Goal: Complete application form

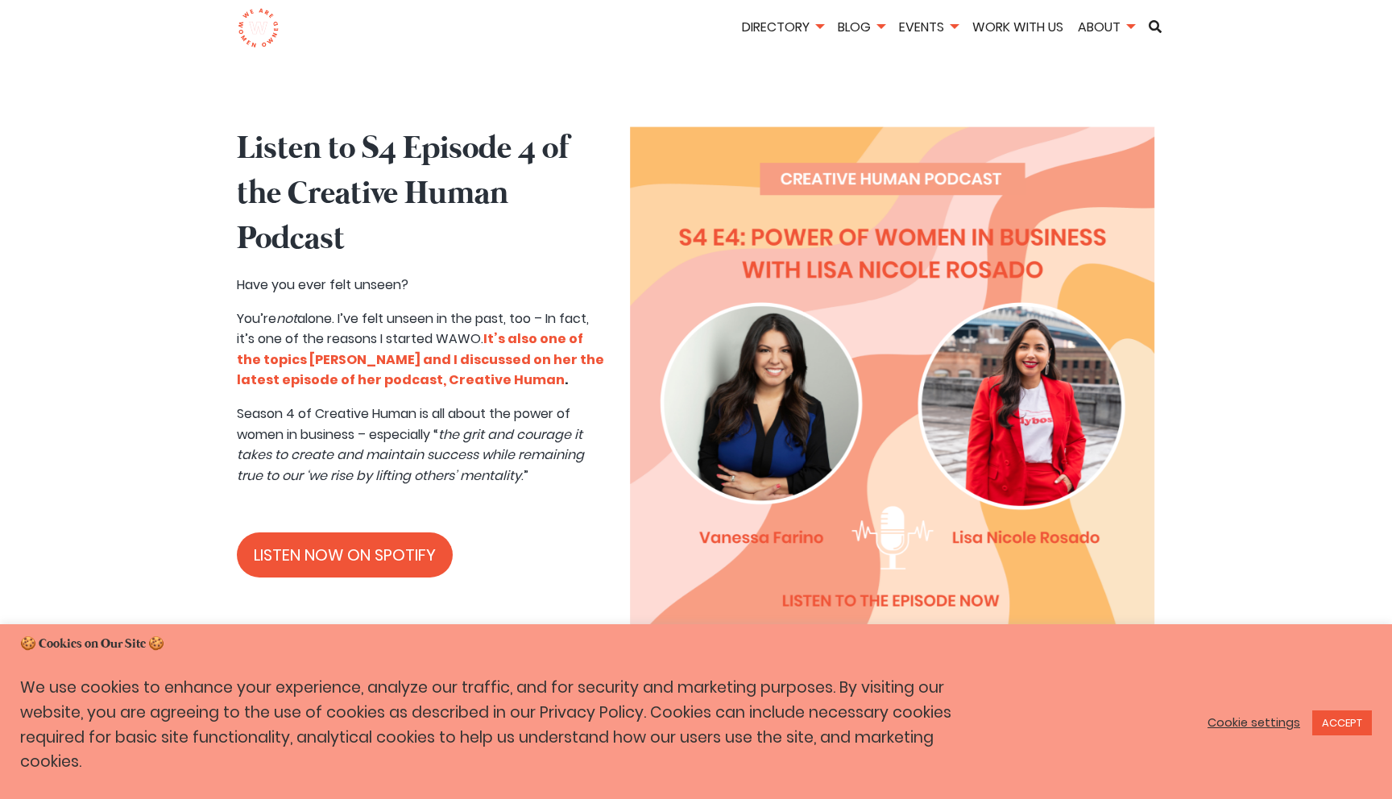
scroll to position [749, 0]
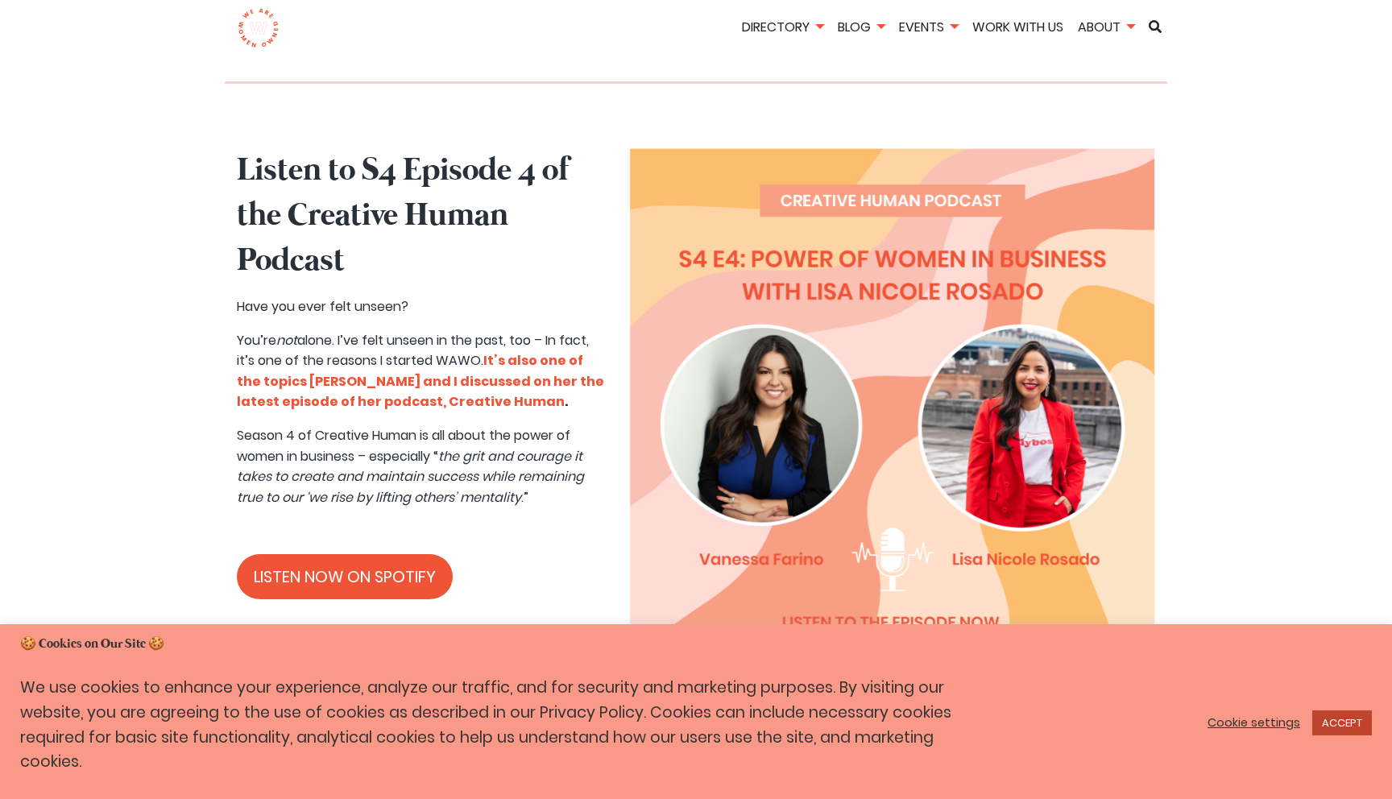
click at [1338, 723] on link "ACCEPT" at bounding box center [1342, 722] width 60 height 25
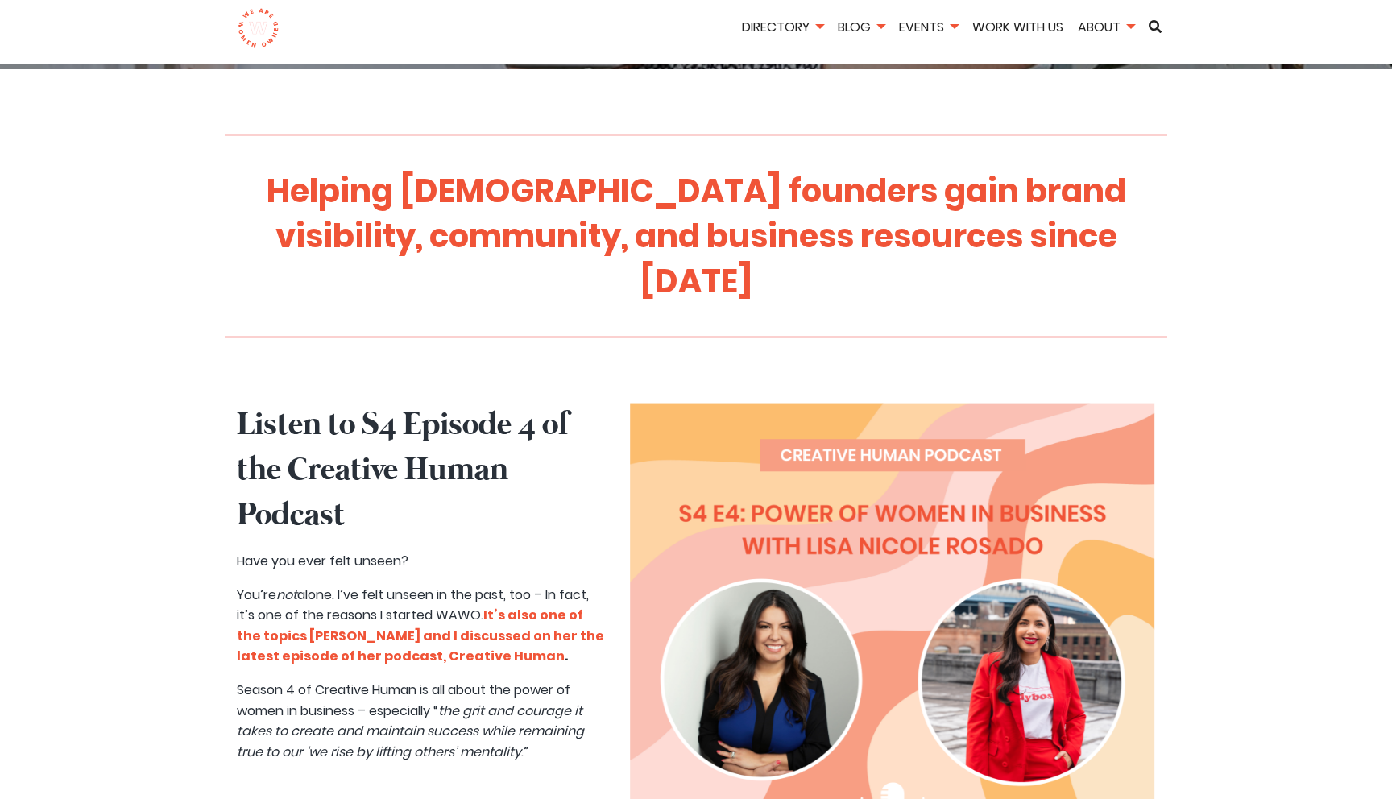
scroll to position [399, 0]
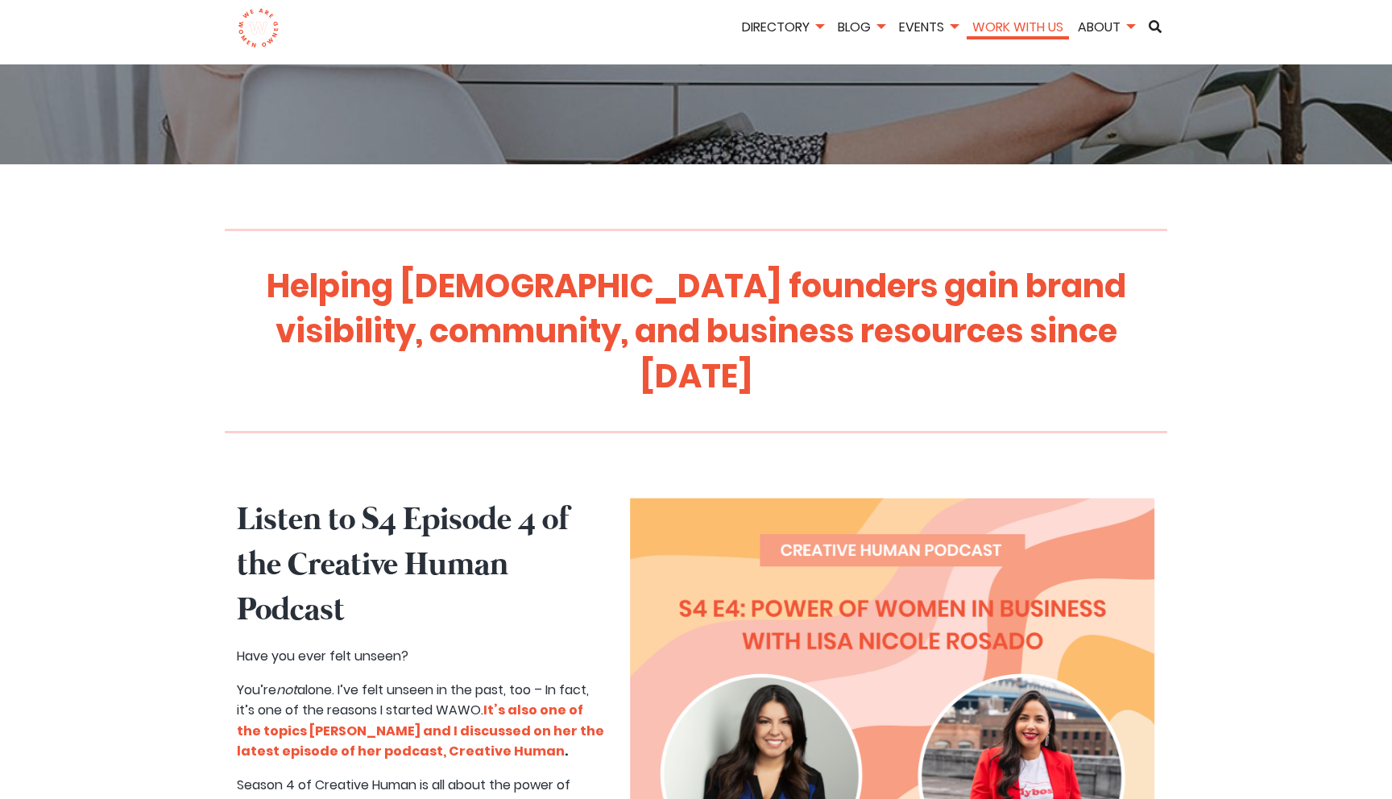
click at [1024, 19] on link "Work With Us" at bounding box center [1017, 27] width 102 height 19
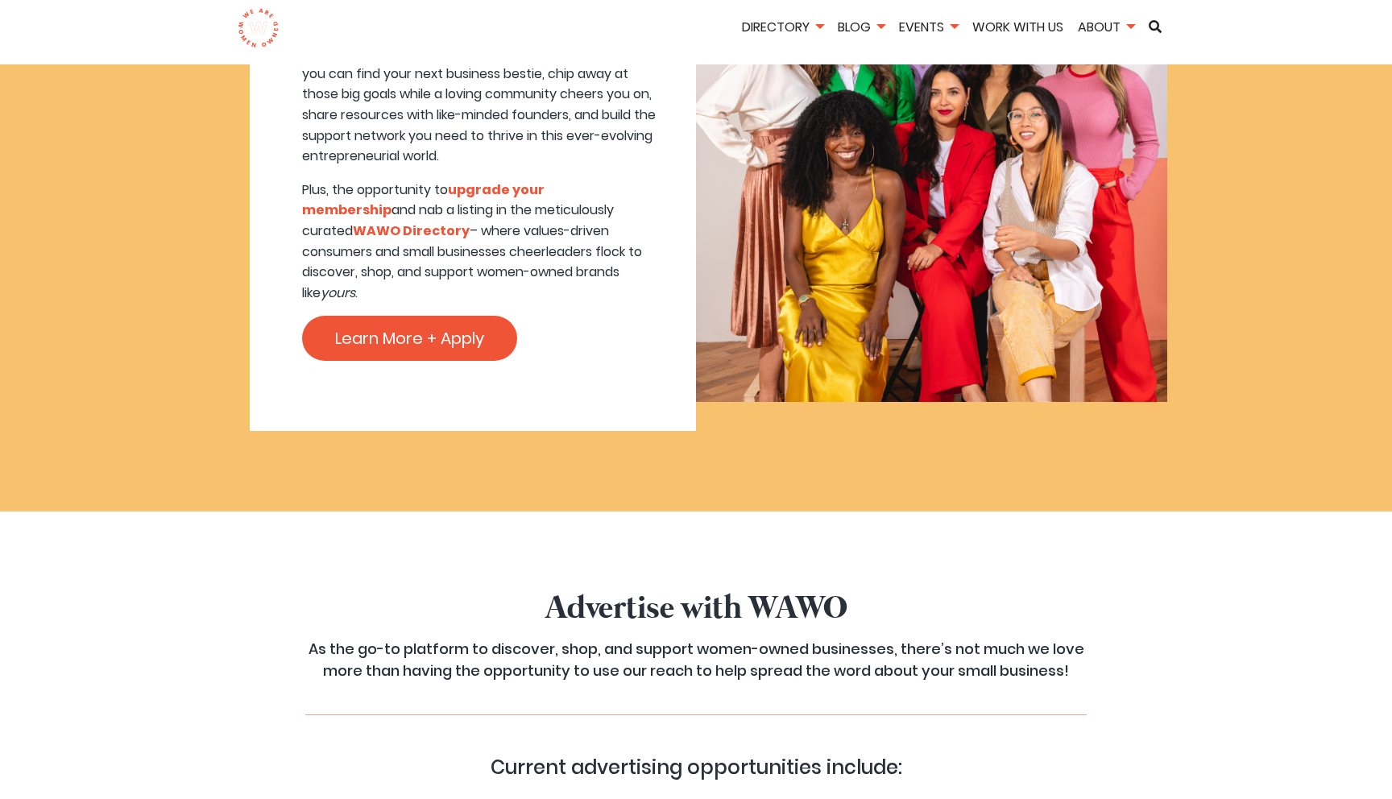
scroll to position [1038, 0]
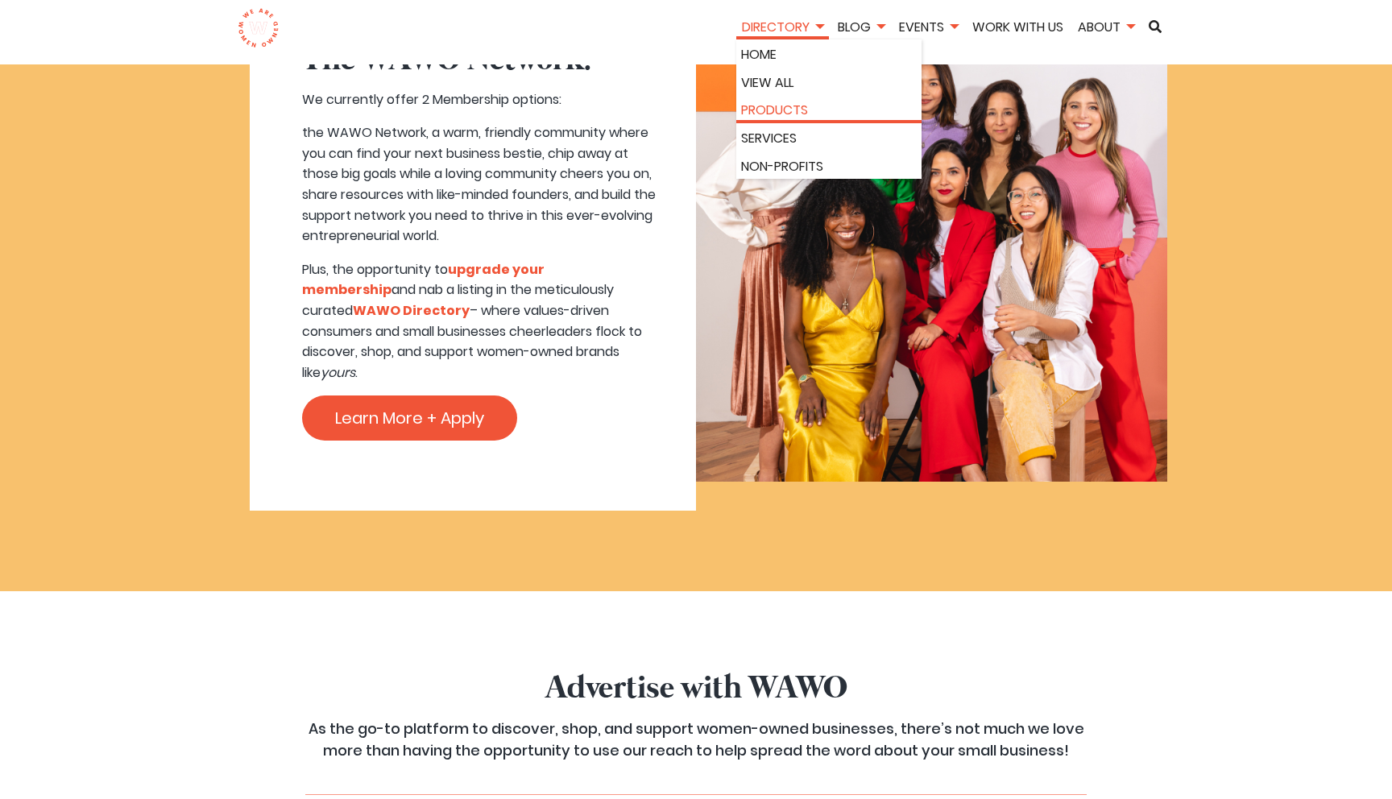
click at [777, 109] on link "Products" at bounding box center [829, 110] width 176 height 21
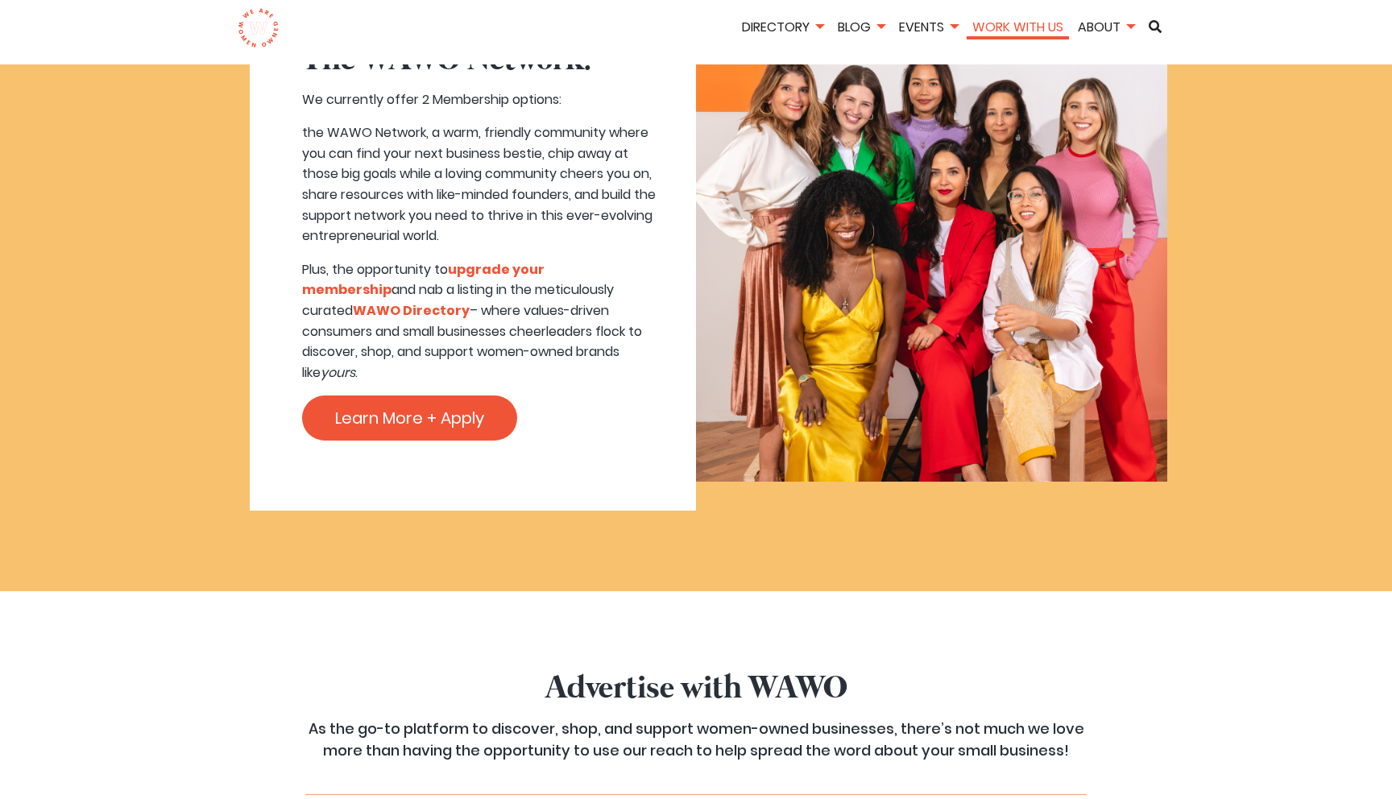
click at [1013, 31] on link "Work With Us" at bounding box center [1017, 27] width 102 height 19
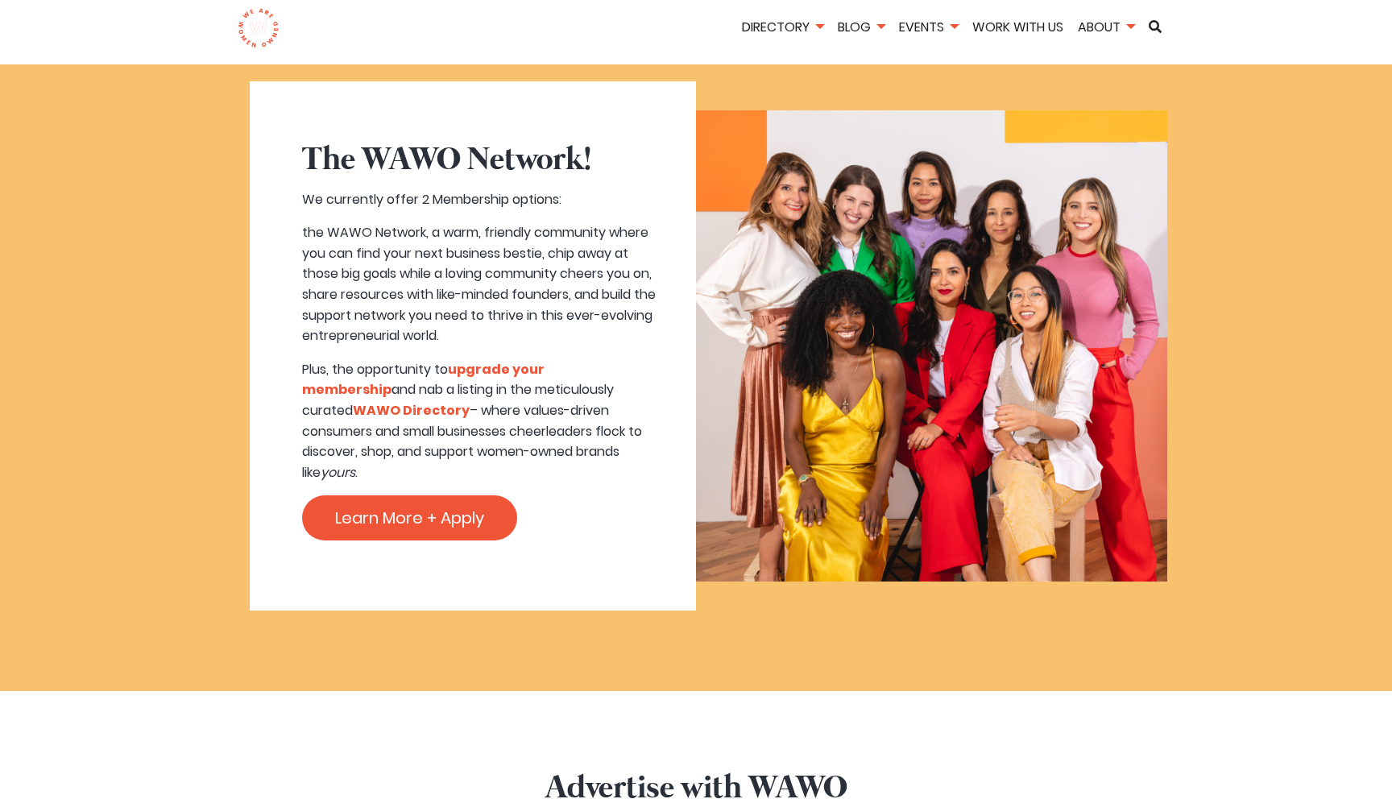
scroll to position [969, 0]
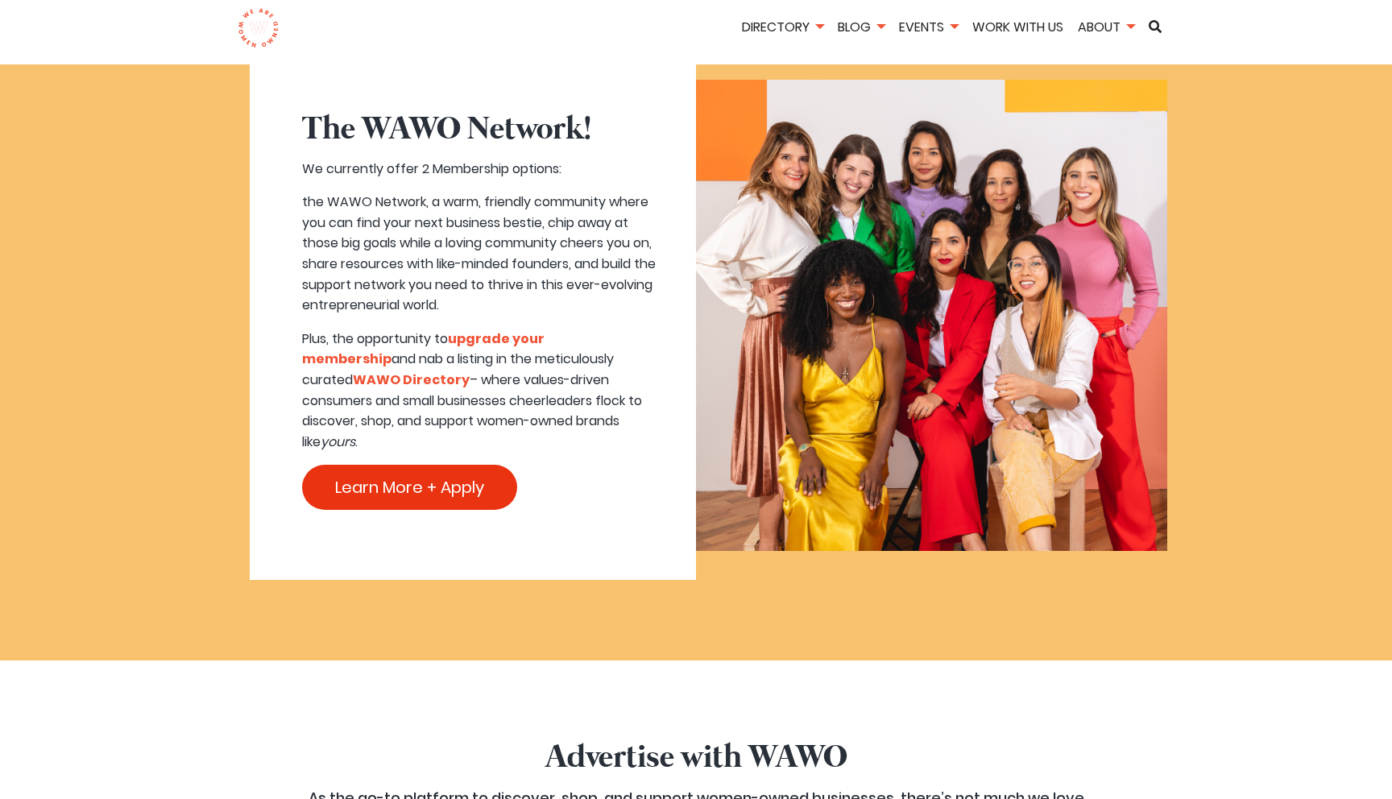
click at [449, 480] on link "Learn More + Apply" at bounding box center [409, 487] width 215 height 45
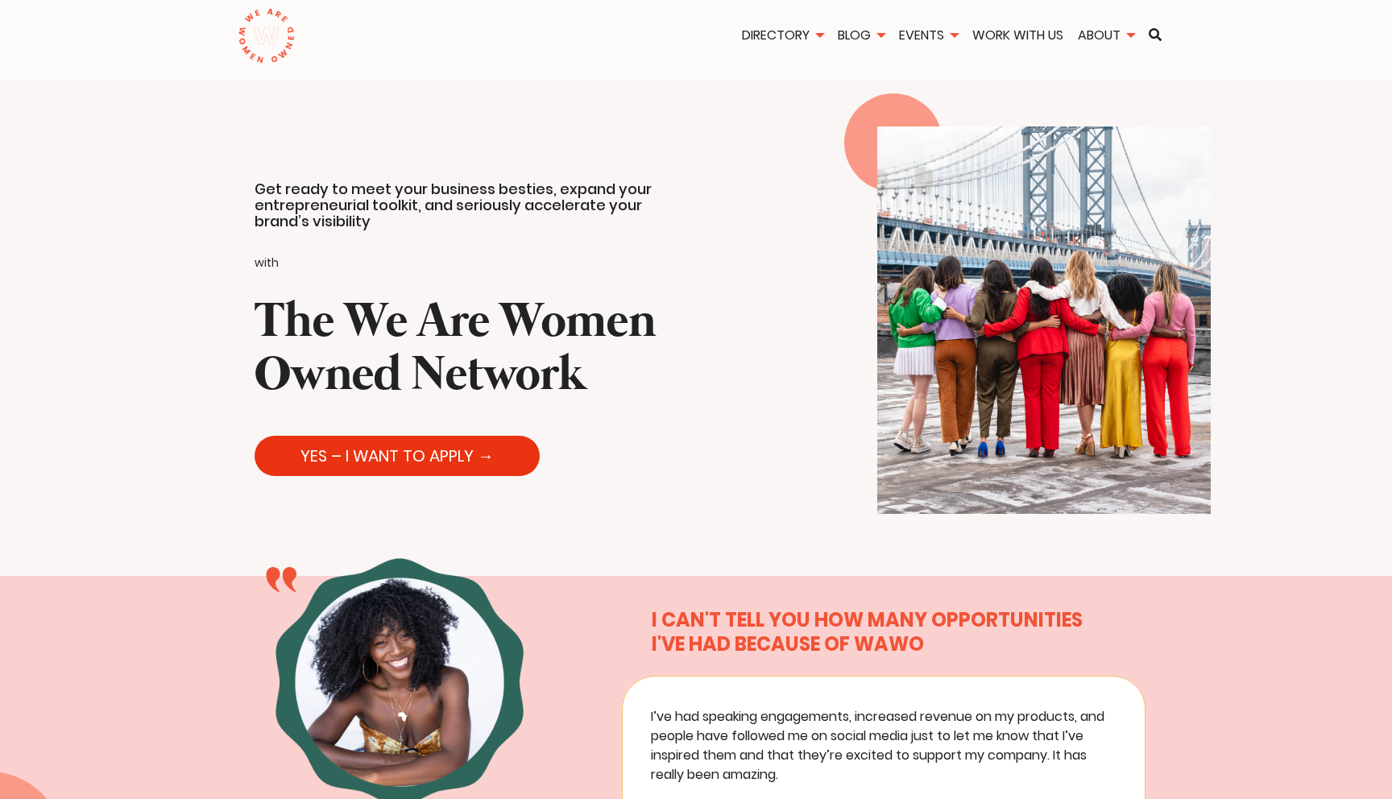
click at [406, 459] on link "YES – I WANT TO APPLY →" at bounding box center [396, 456] width 285 height 40
